Goal: Task Accomplishment & Management: Use online tool/utility

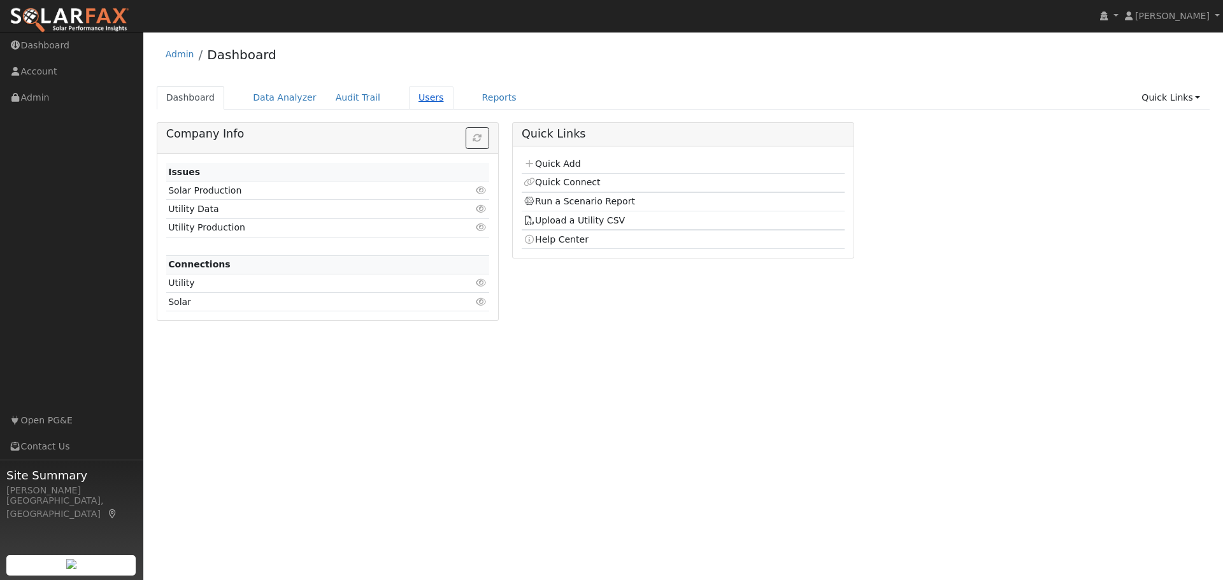
click at [415, 97] on link "Users" at bounding box center [431, 98] width 45 height 24
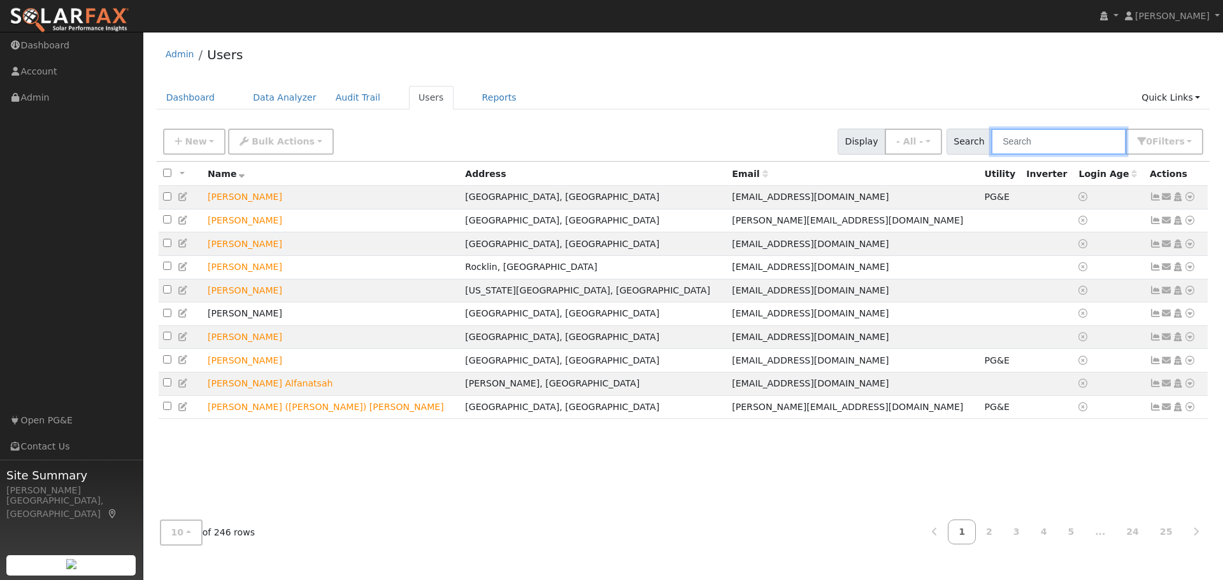
click at [1086, 149] on input "text" at bounding box center [1058, 142] width 135 height 26
type input "[PERSON_NAME]"
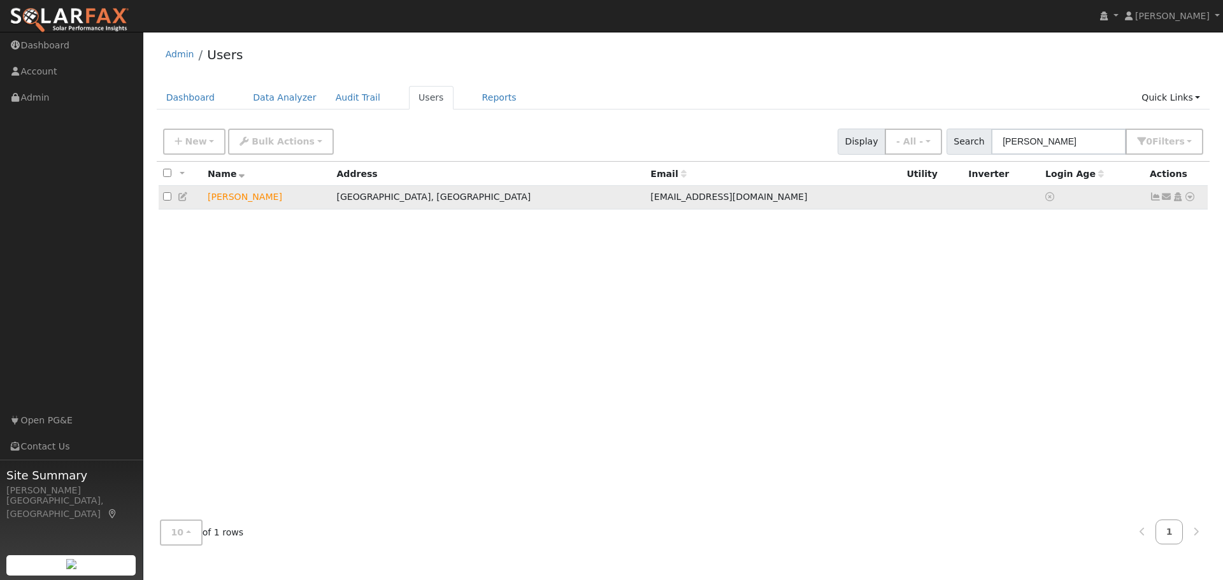
click at [1190, 199] on icon at bounding box center [1189, 196] width 11 height 9
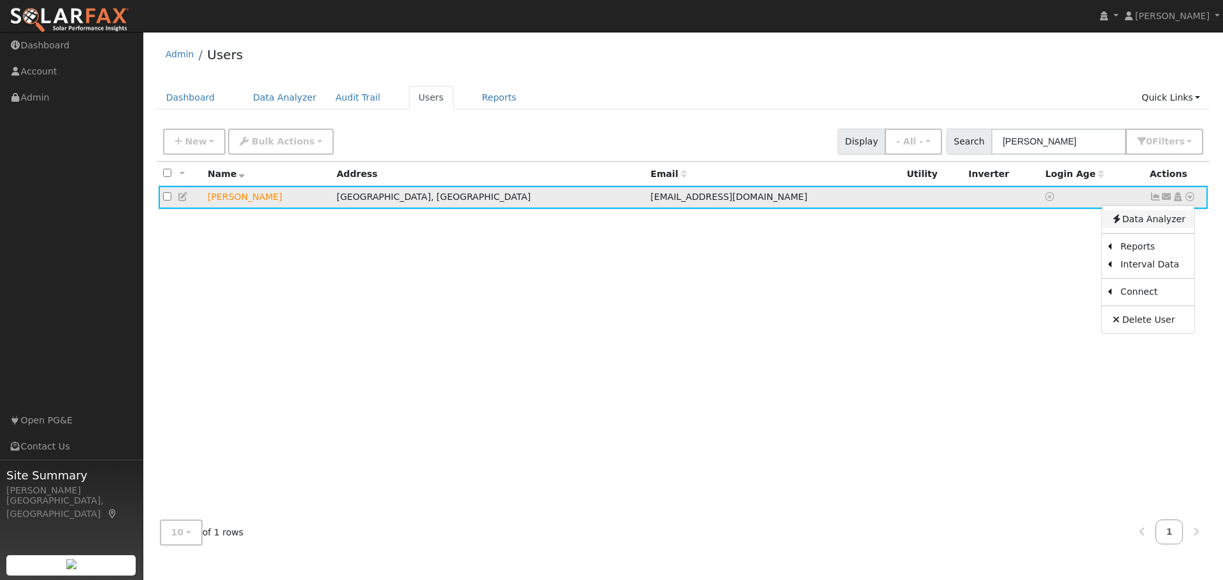
click at [1138, 215] on link "Data Analyzer" at bounding box center [1148, 219] width 92 height 18
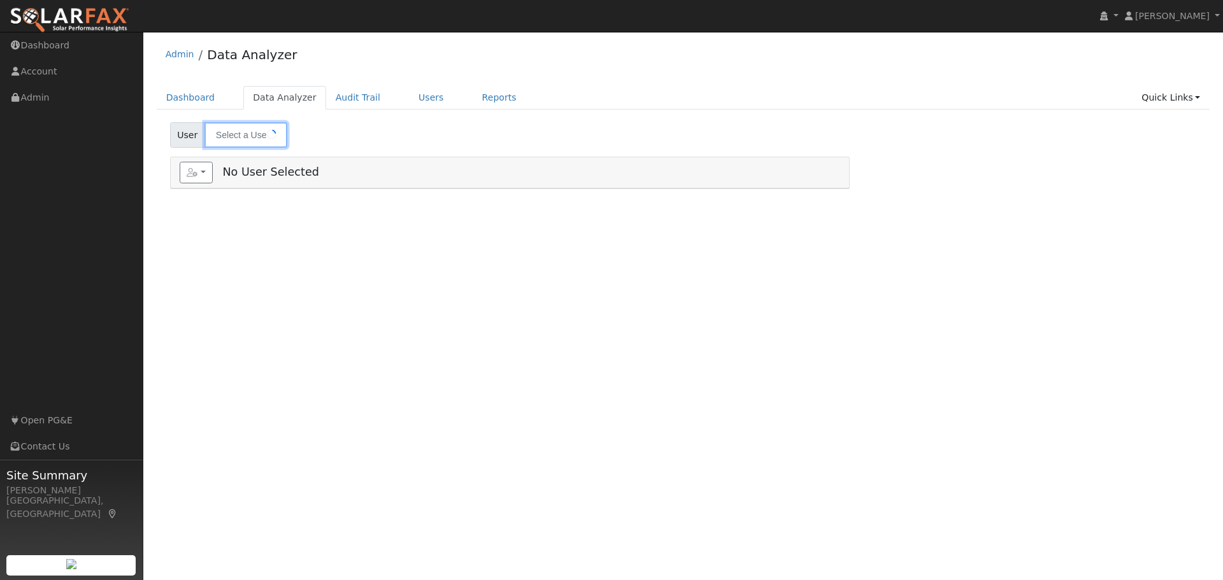
type input "[PERSON_NAME]"
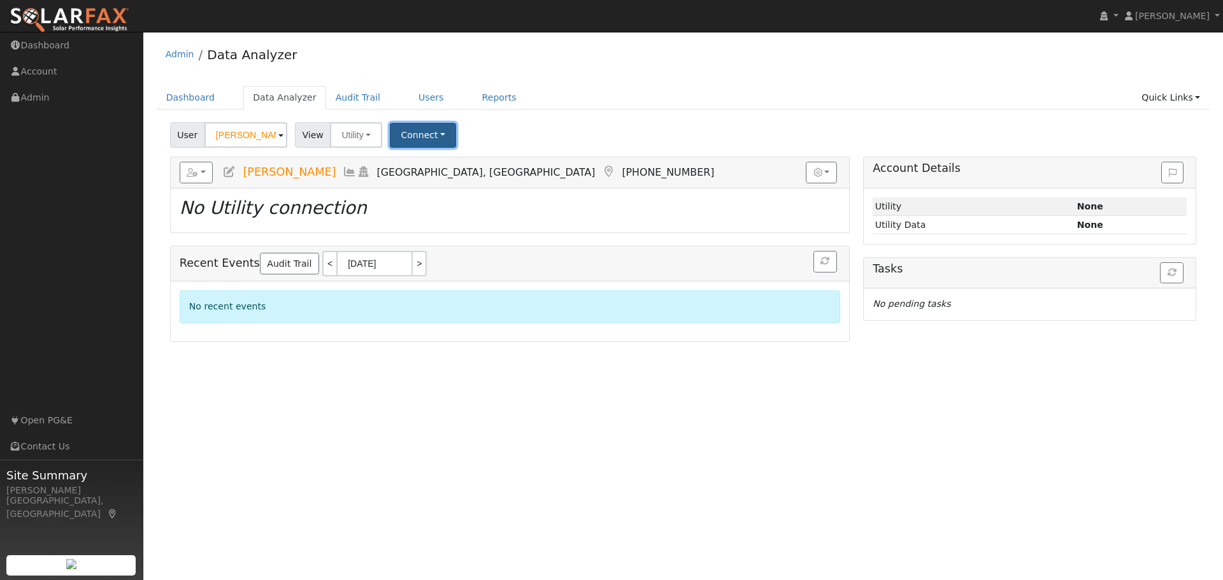
click at [403, 134] on button "Connect" at bounding box center [423, 135] width 66 height 25
click at [443, 161] on link "Select a Provider" at bounding box center [440, 163] width 99 height 18
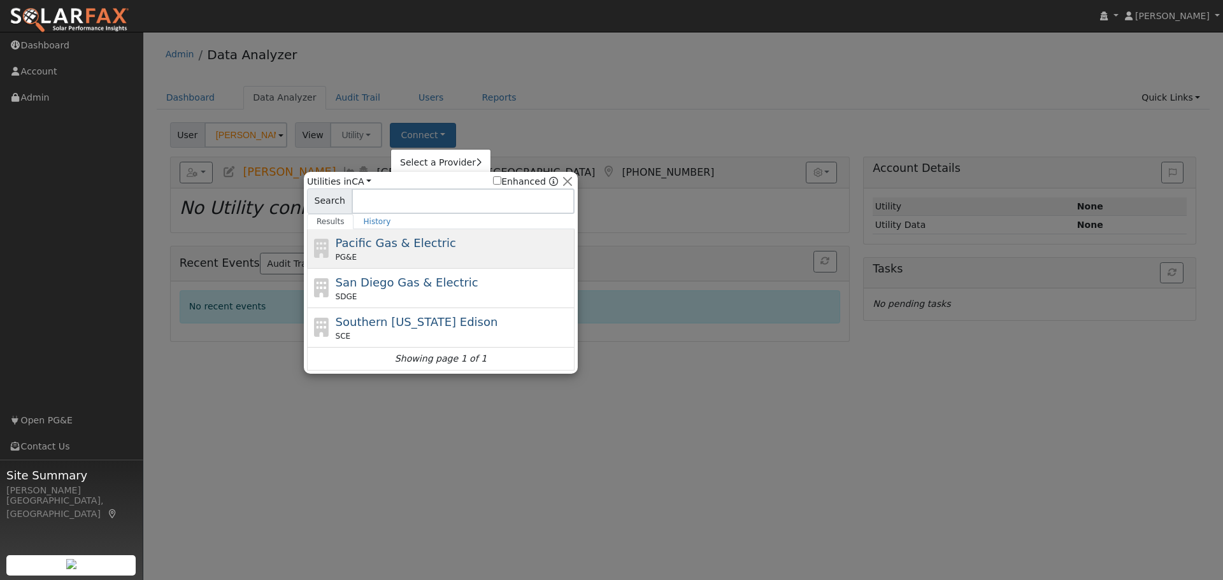
click at [389, 245] on span "Pacific Gas & Electric" at bounding box center [396, 242] width 120 height 13
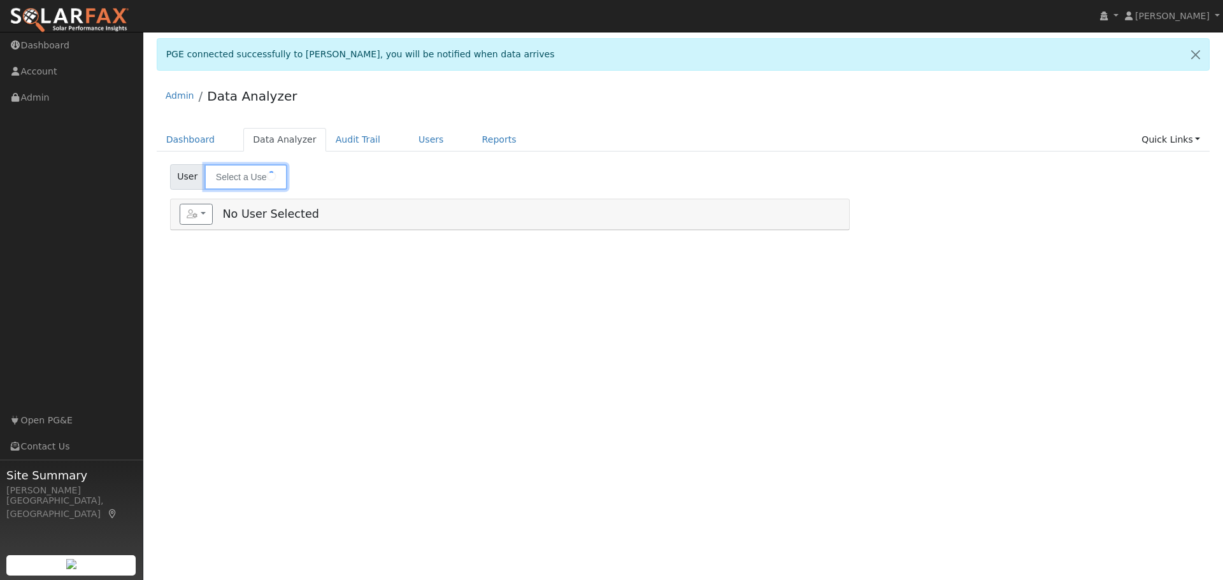
type input "[PERSON_NAME]"
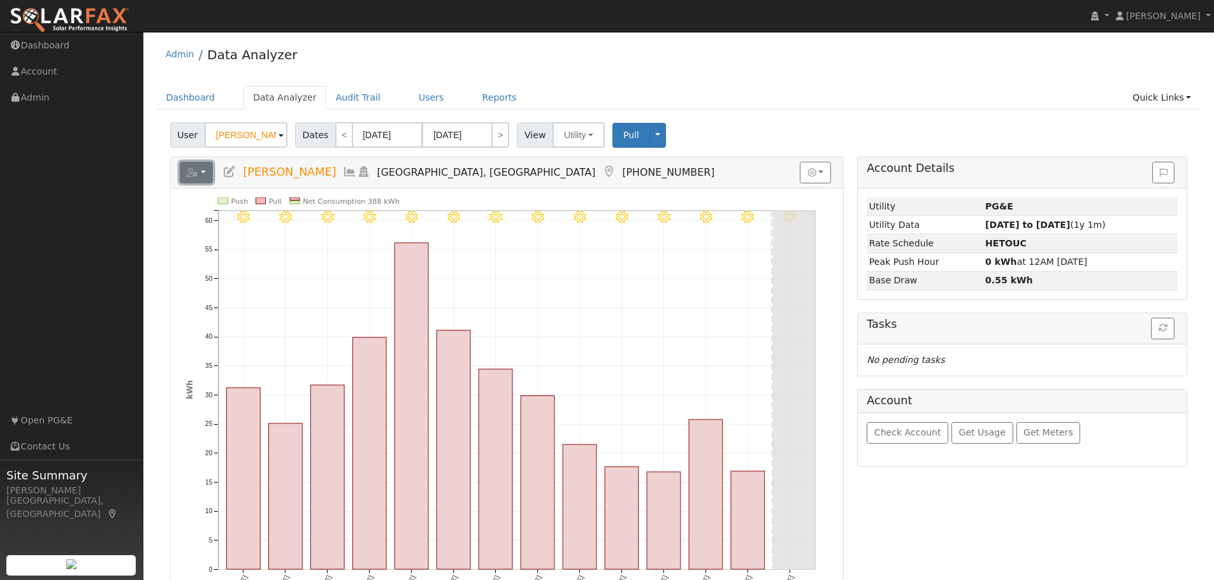
click at [199, 174] on button "button" at bounding box center [197, 173] width 34 height 22
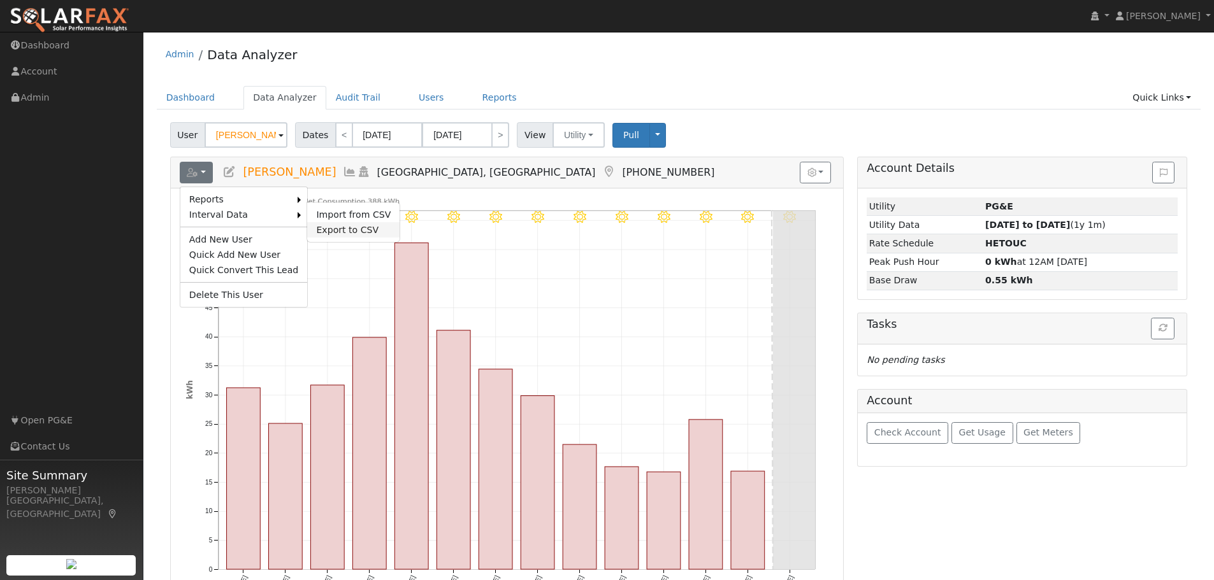
click at [338, 231] on link "Export to CSV" at bounding box center [353, 229] width 92 height 15
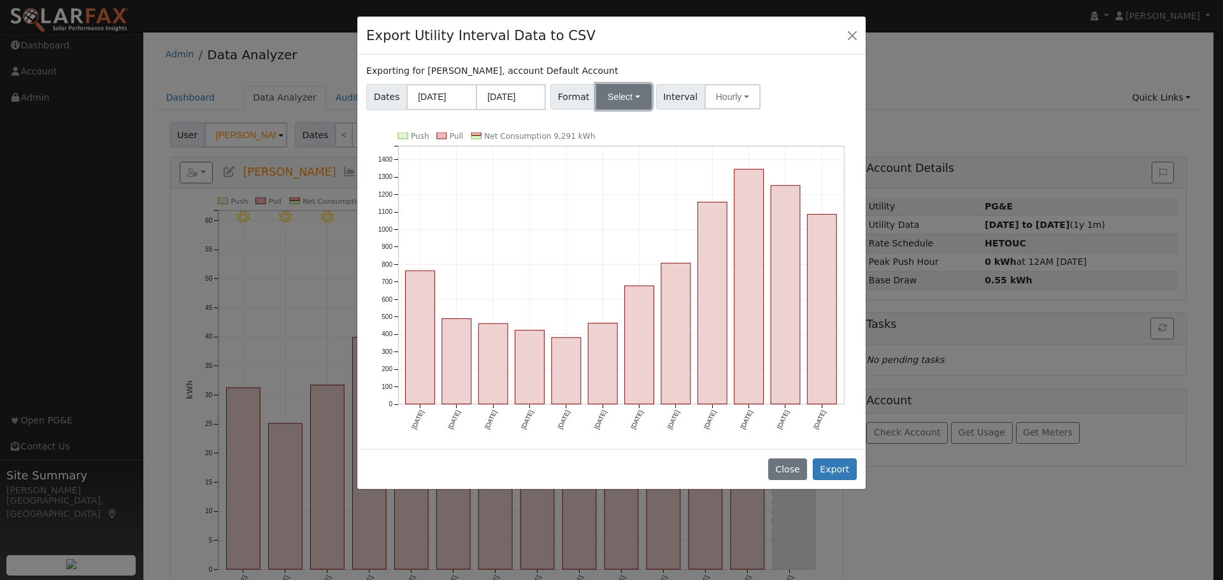
click at [631, 97] on button "Select" at bounding box center [623, 96] width 55 height 25
click at [625, 127] on link "Generic" at bounding box center [638, 125] width 91 height 18
click at [847, 470] on button "Export" at bounding box center [835, 470] width 44 height 22
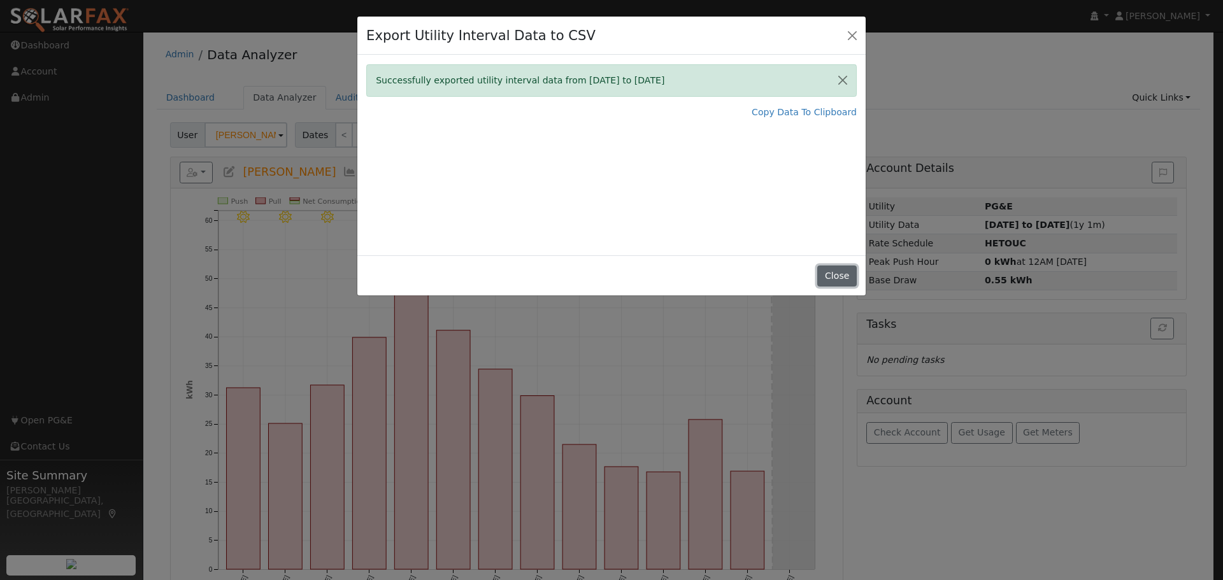
click at [831, 277] on button "Close" at bounding box center [836, 277] width 39 height 22
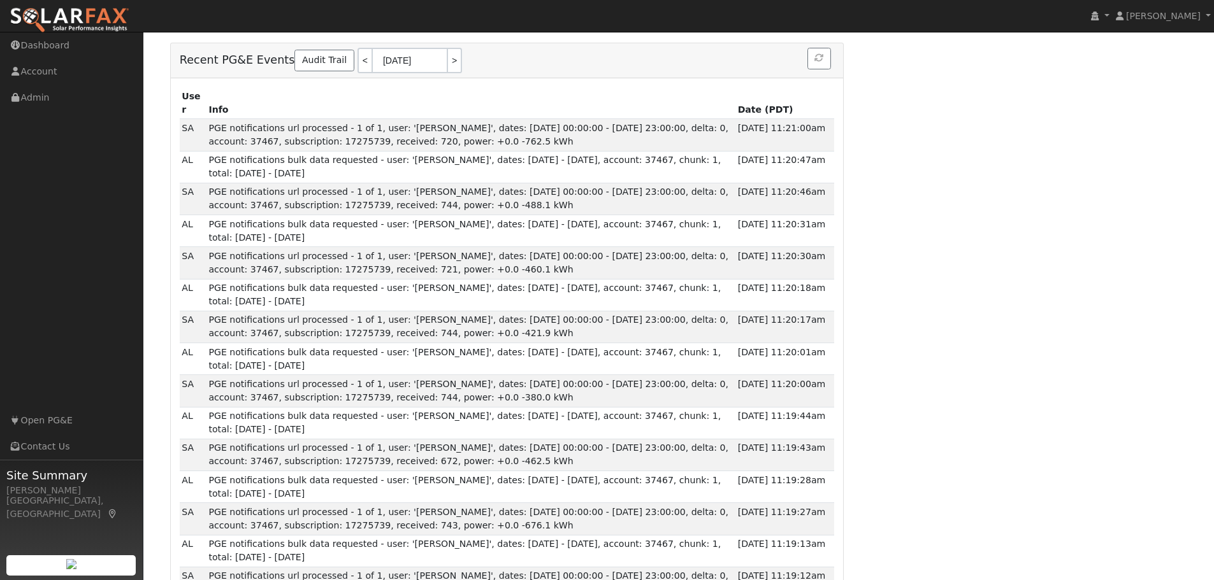
scroll to position [319, 0]
